Goal: Find specific page/section: Find specific page/section

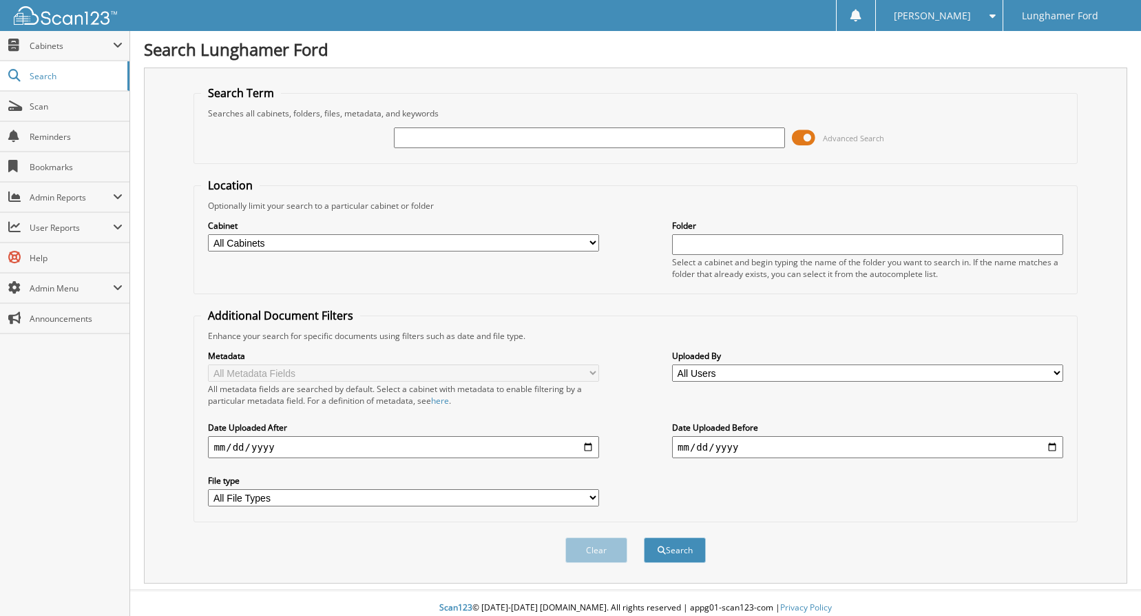
drag, startPoint x: 541, startPoint y: 151, endPoint x: 529, endPoint y: 151, distance: 11.7
click at [539, 151] on div "Advanced Search" at bounding box center [635, 137] width 868 height 37
click at [530, 139] on input "text" at bounding box center [589, 137] width 391 height 21
type input "53423"
click at [644, 537] on button "Search" at bounding box center [675, 549] width 62 height 25
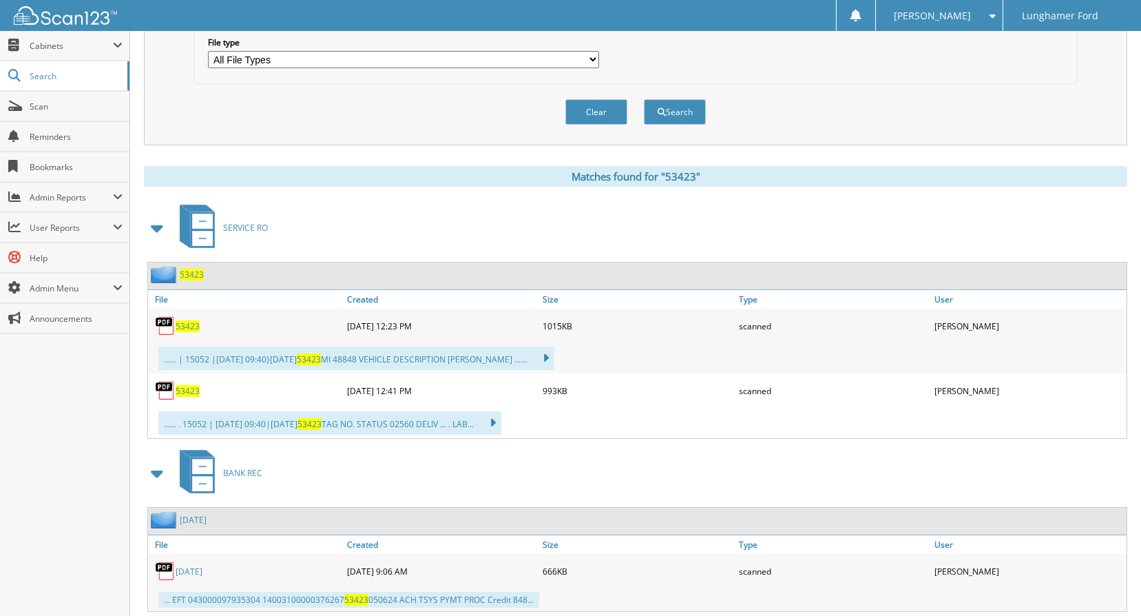
scroll to position [482, 0]
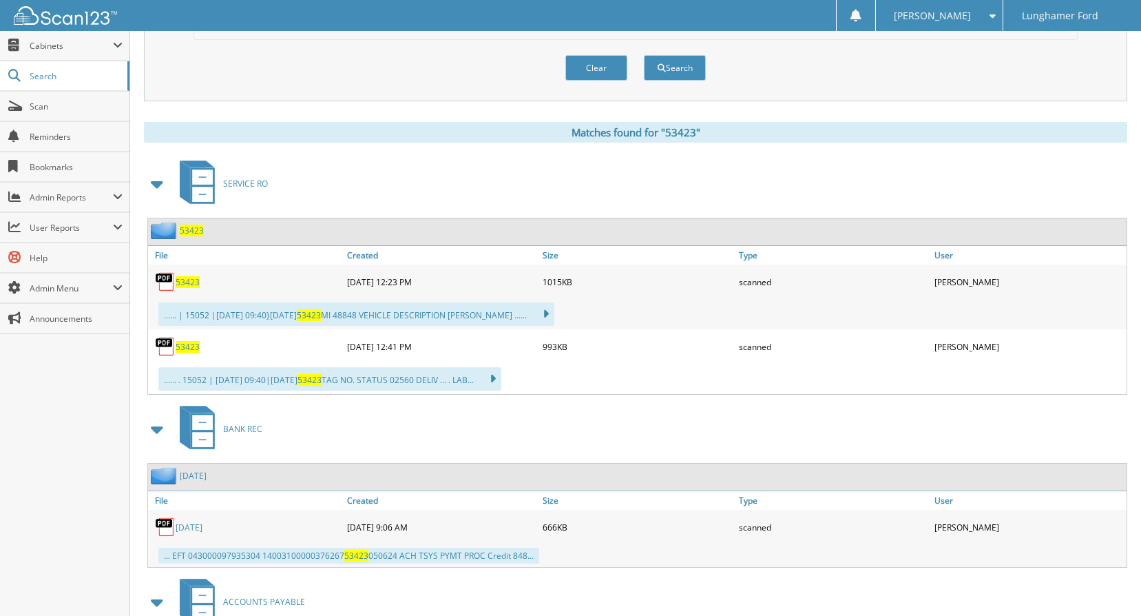
click at [187, 228] on span "53423" at bounding box center [192, 230] width 24 height 12
